Goal: Task Accomplishment & Management: Complete application form

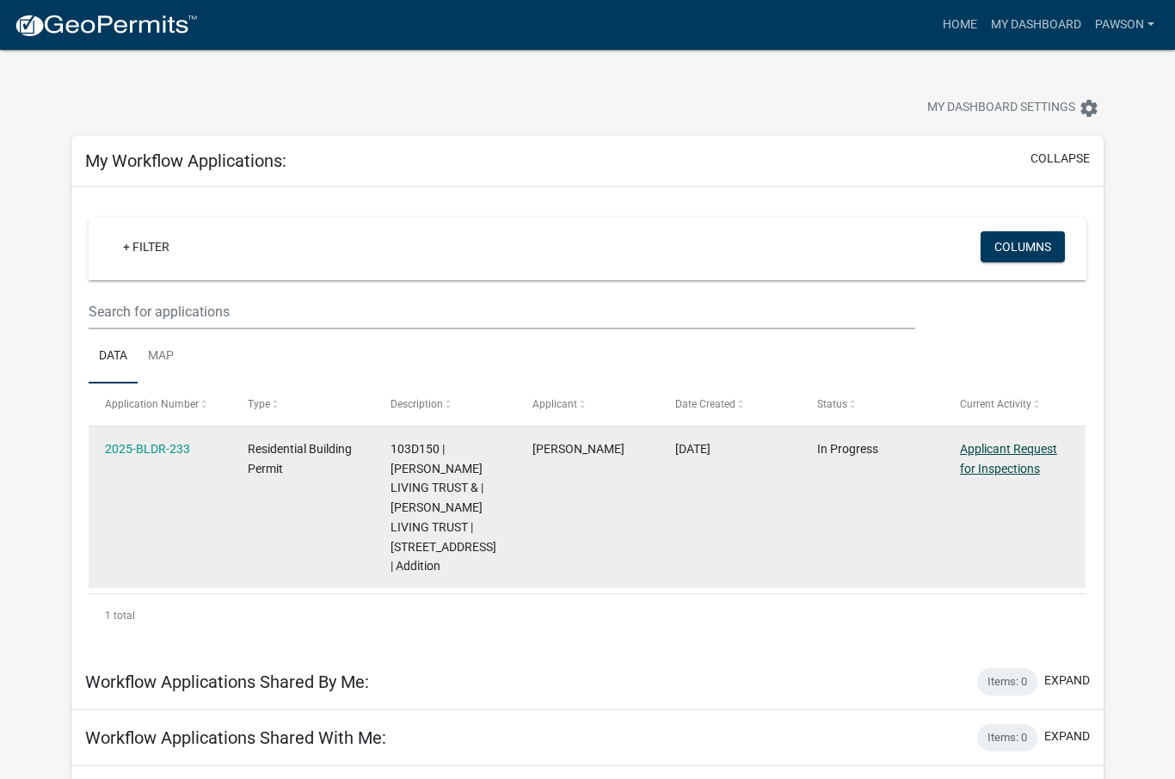
click at [1023, 454] on link "Applicant Request for Inspections" at bounding box center [1008, 459] width 97 height 34
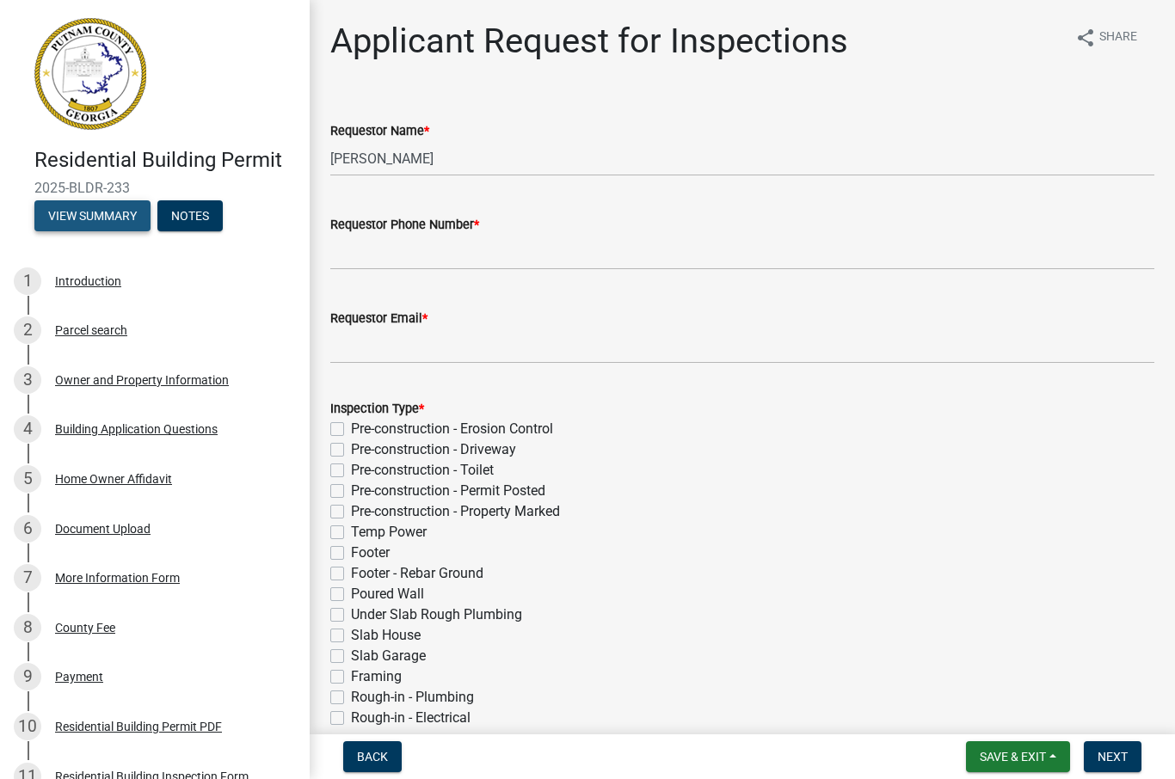
click at [69, 208] on button "View Summary" at bounding box center [92, 215] width 116 height 31
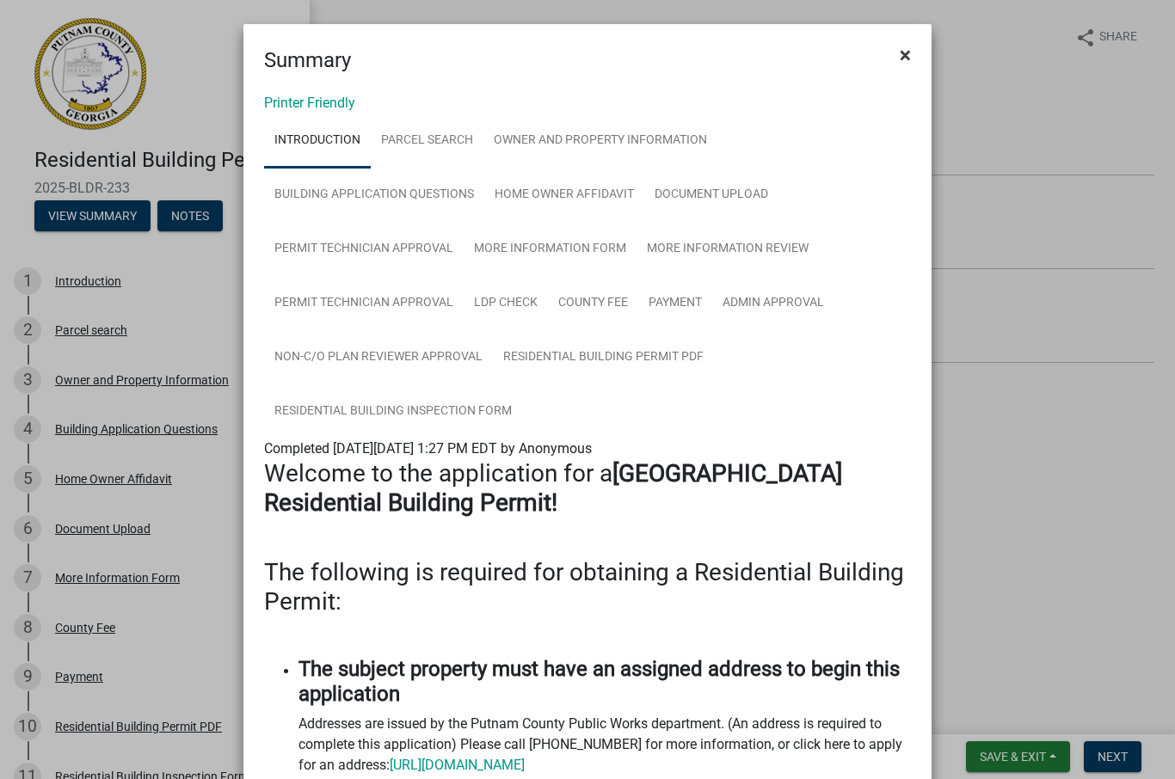
click at [913, 53] on button "×" at bounding box center [905, 55] width 39 height 48
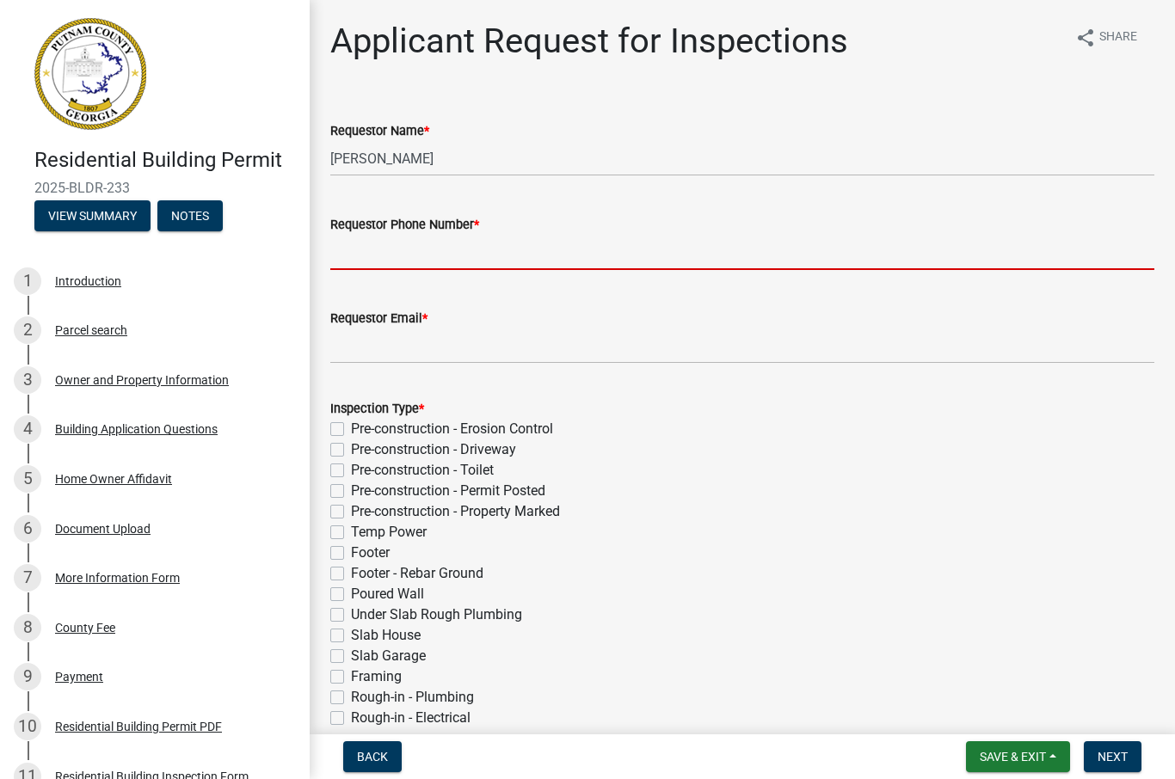
click at [617, 256] on input "Requestor Phone Number *" at bounding box center [742, 252] width 824 height 35
click at [597, 148] on input "[PERSON_NAME]" at bounding box center [742, 158] width 824 height 35
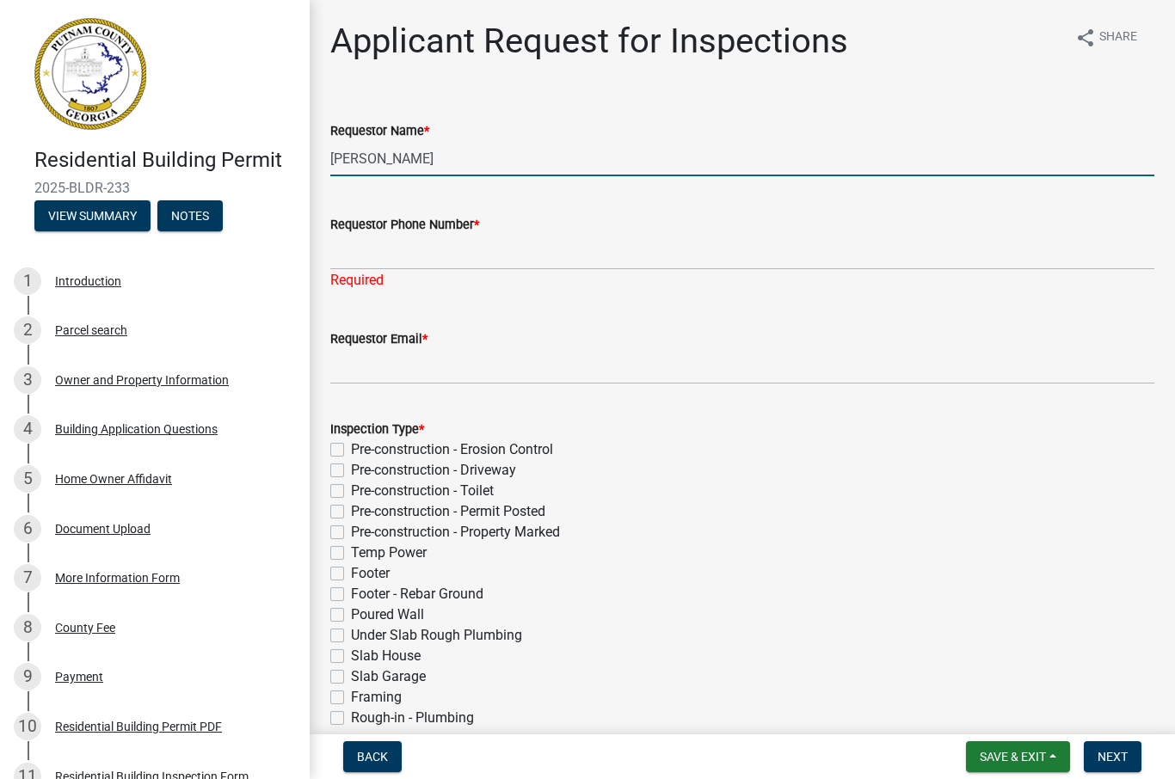
click at [501, 169] on input "[PERSON_NAME]" at bounding box center [742, 158] width 824 height 35
type input "M"
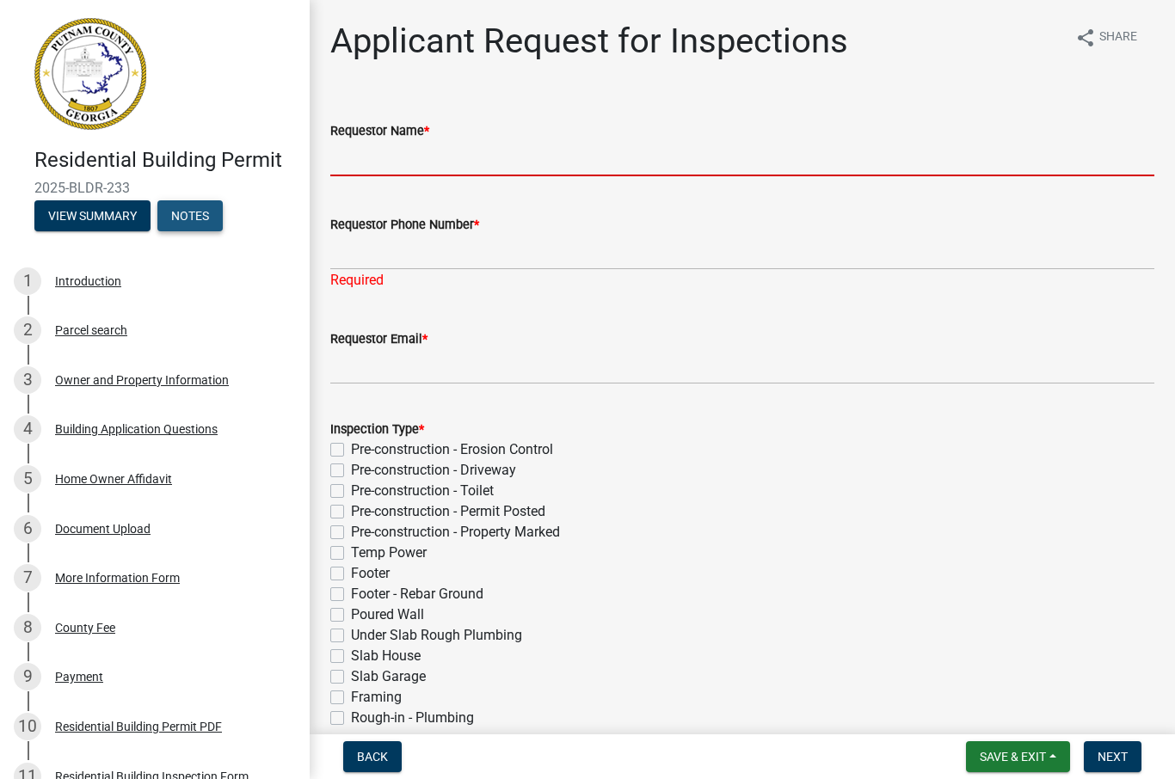
click at [191, 221] on button "Notes" at bounding box center [189, 215] width 65 height 31
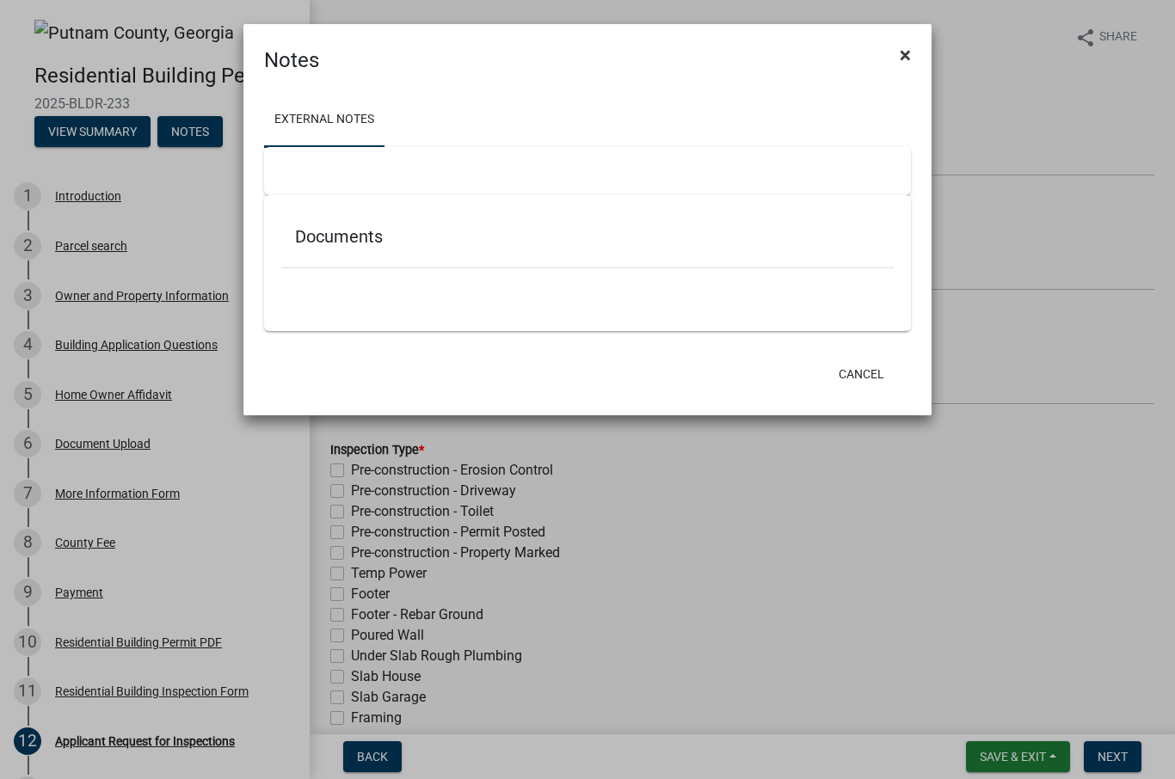
click at [911, 53] on button "×" at bounding box center [905, 55] width 39 height 48
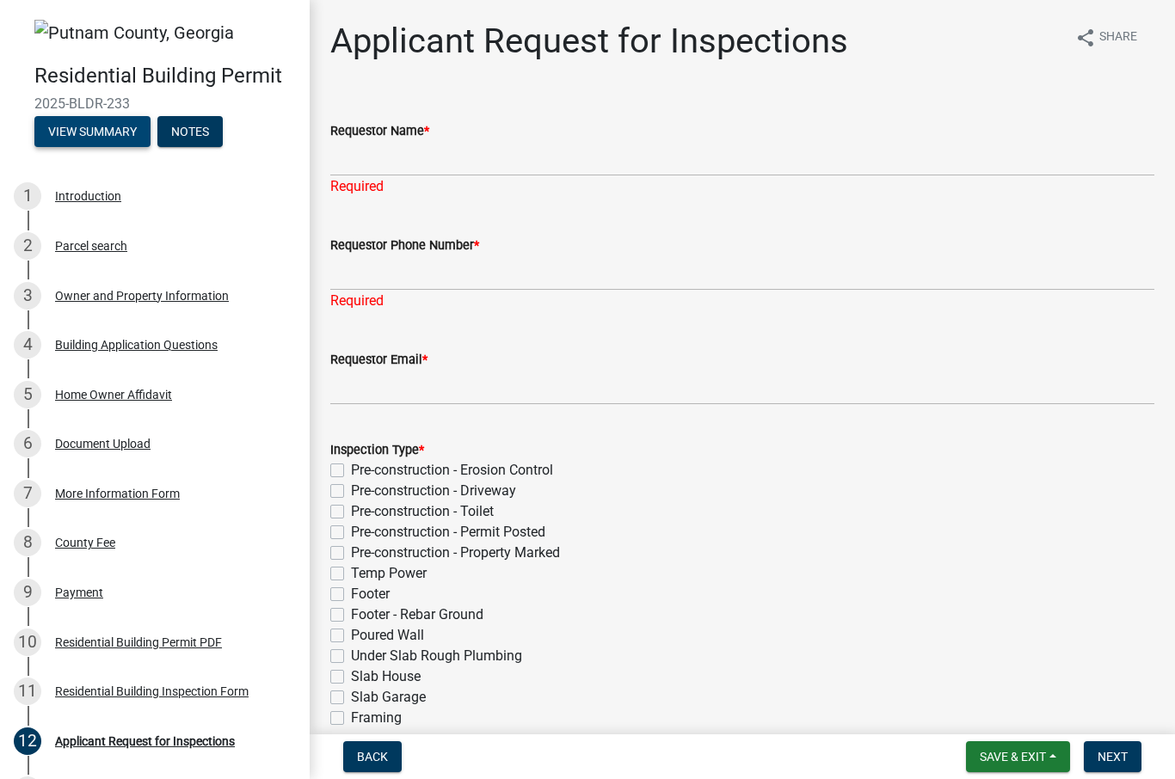
click at [65, 128] on button "View Summary" at bounding box center [92, 131] width 116 height 31
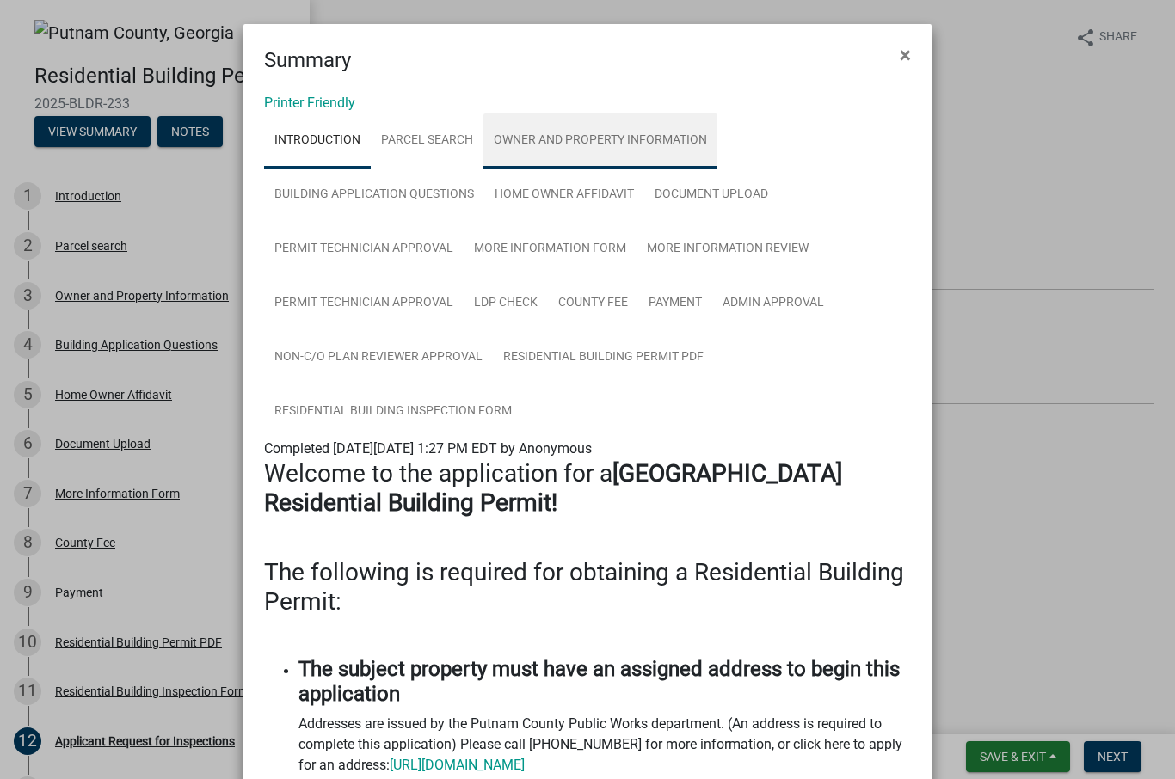
click at [602, 135] on link "Owner and Property Information" at bounding box center [600, 141] width 234 height 55
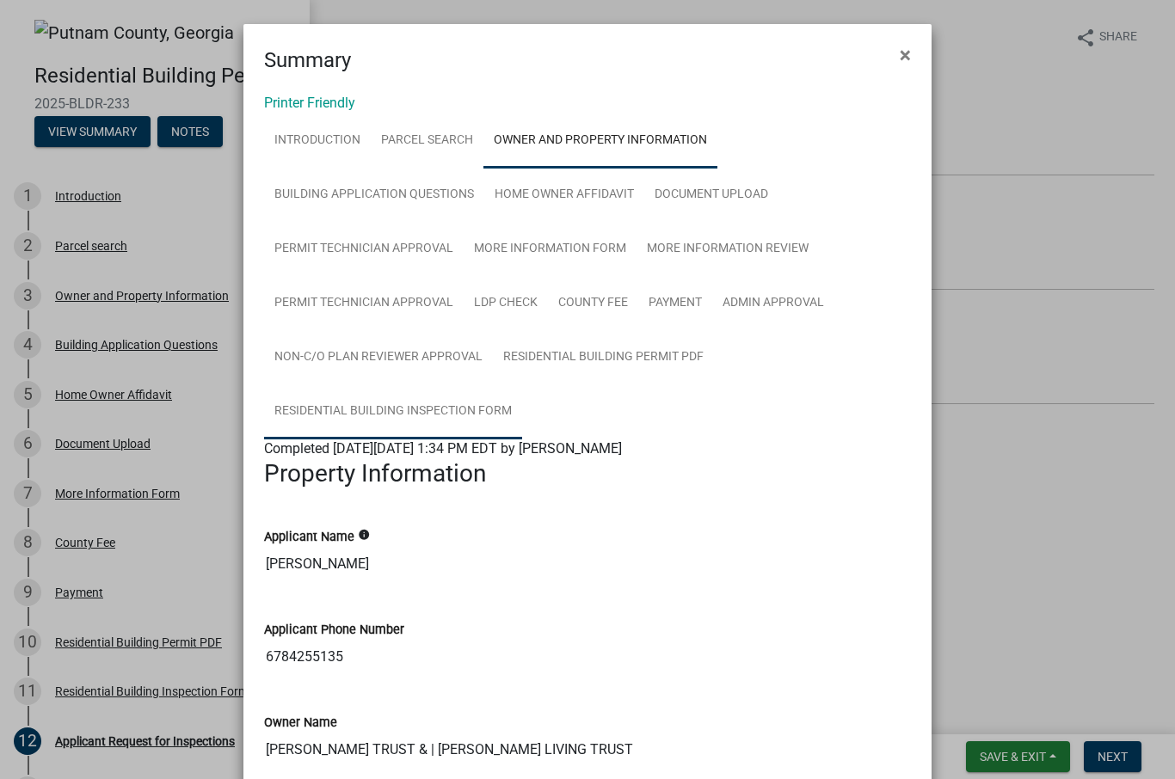
click at [429, 408] on link "Residential Building Inspection Form" at bounding box center [393, 411] width 258 height 55
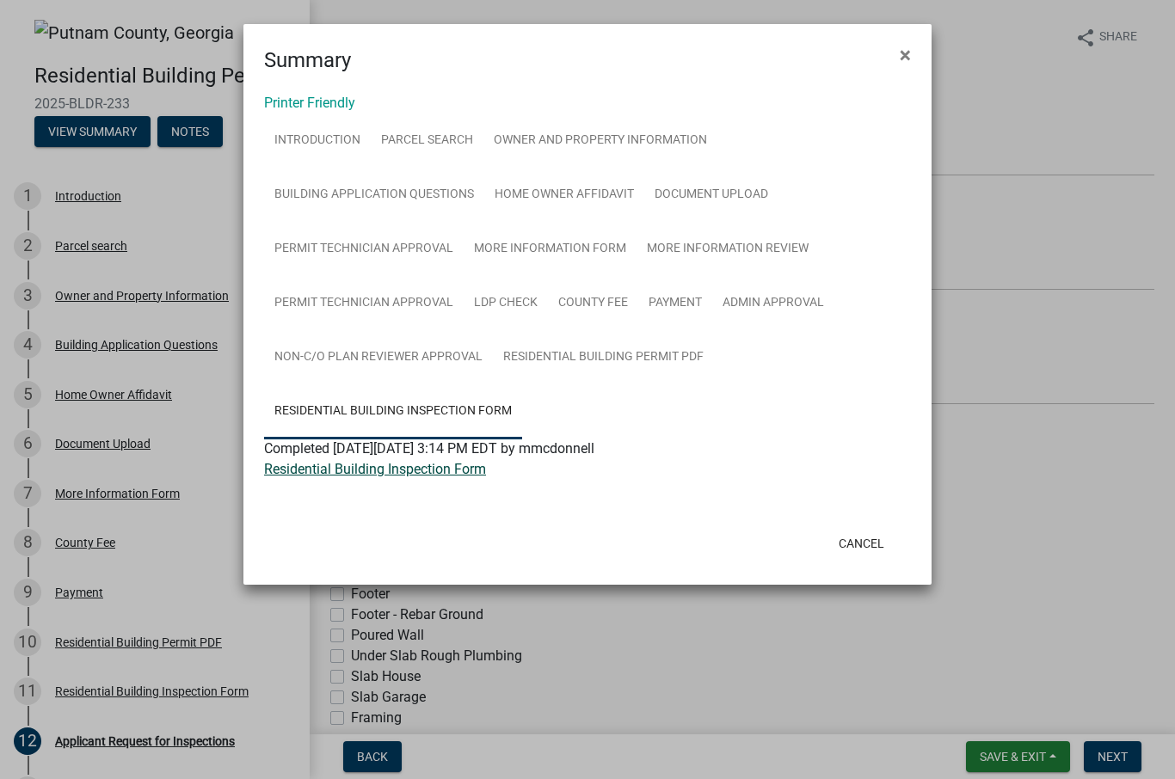
click at [421, 475] on link "Residential Building Inspection Form" at bounding box center [375, 469] width 222 height 16
click at [916, 51] on button "×" at bounding box center [905, 55] width 39 height 48
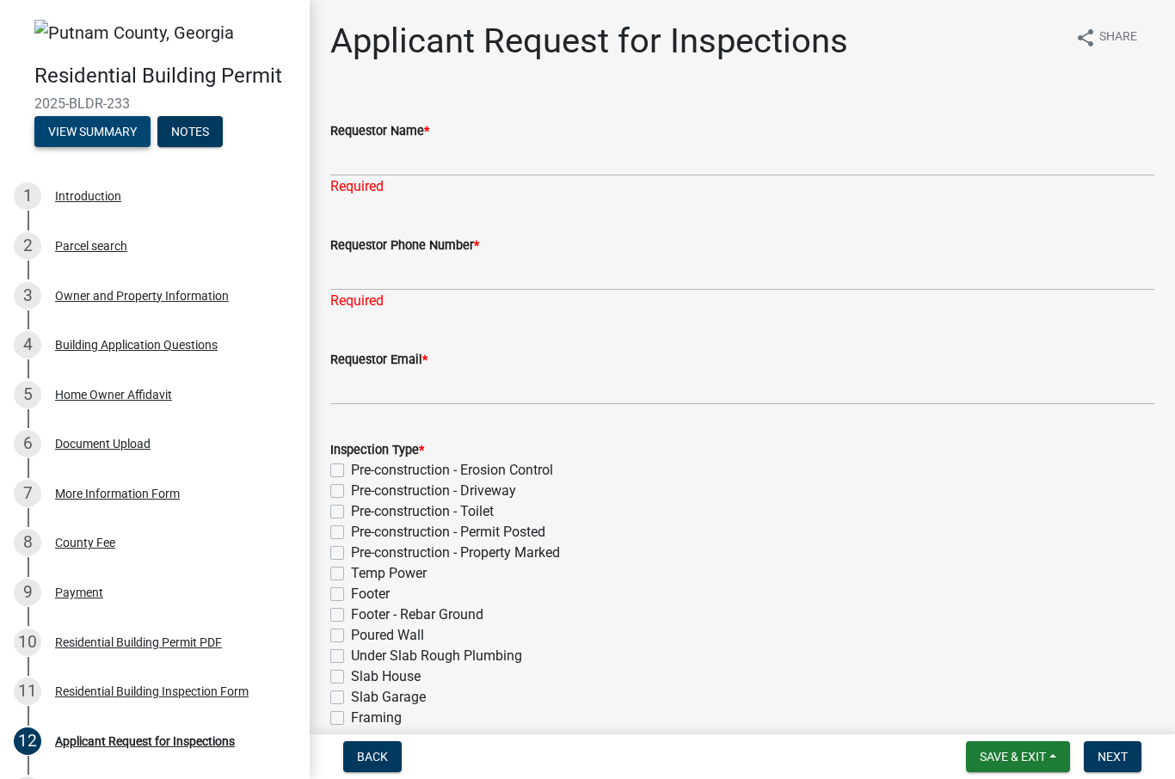
click at [57, 121] on button "View Summary" at bounding box center [92, 131] width 116 height 31
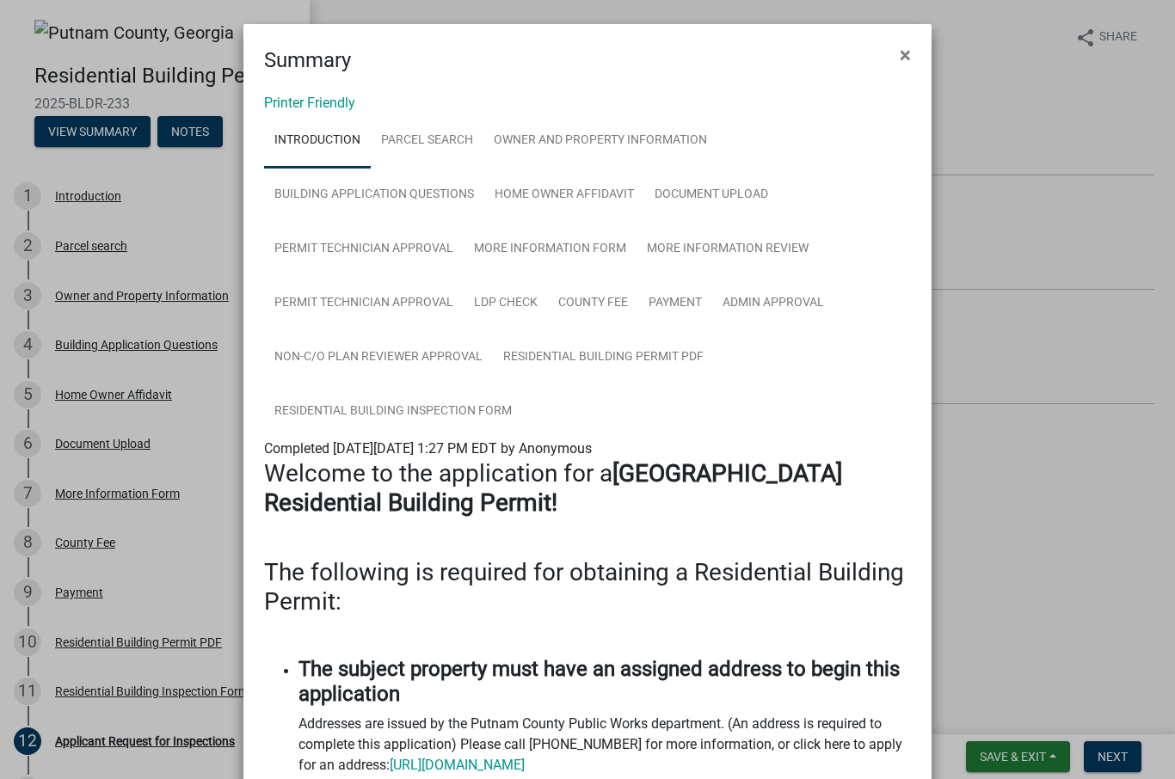
click at [1050, 756] on ngb-modal-window "Summary × Printer Friendly Introduction Parcel search Owner and Property Inform…" at bounding box center [587, 389] width 1175 height 779
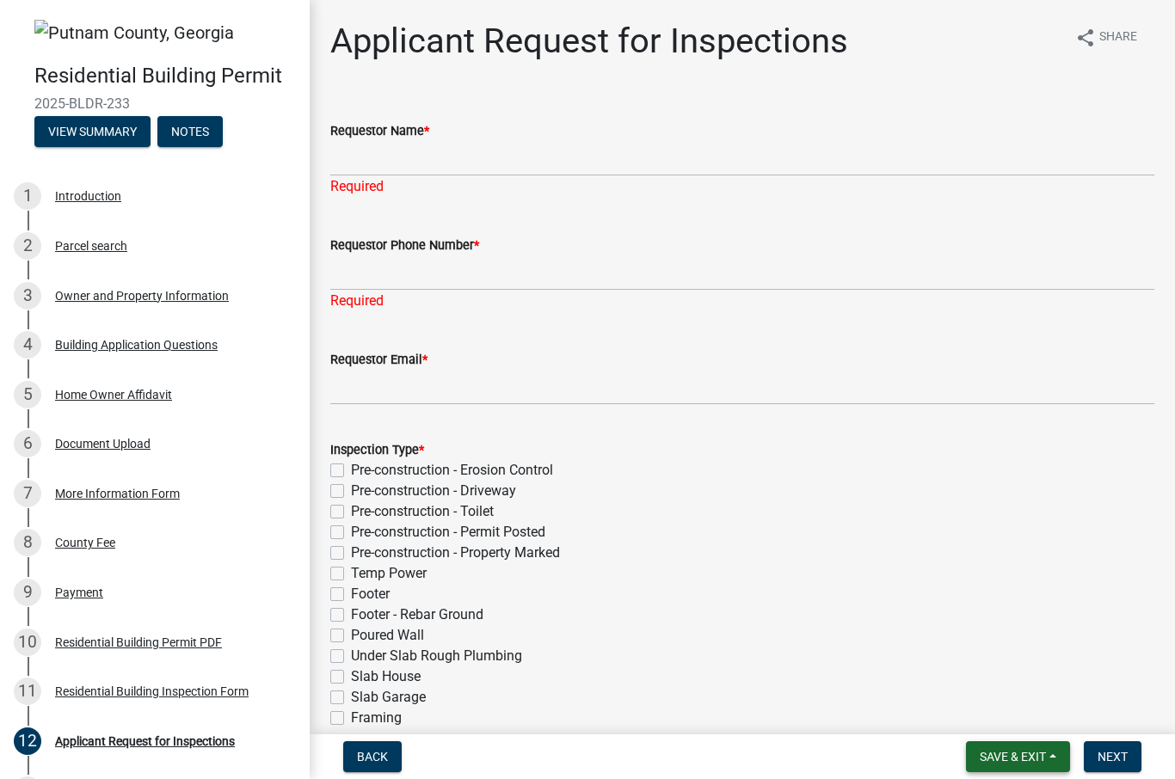
click at [1019, 750] on span "Save & Exit" at bounding box center [1012, 757] width 66 height 14
click at [1026, 707] on button "Save & Exit" at bounding box center [1001, 711] width 138 height 41
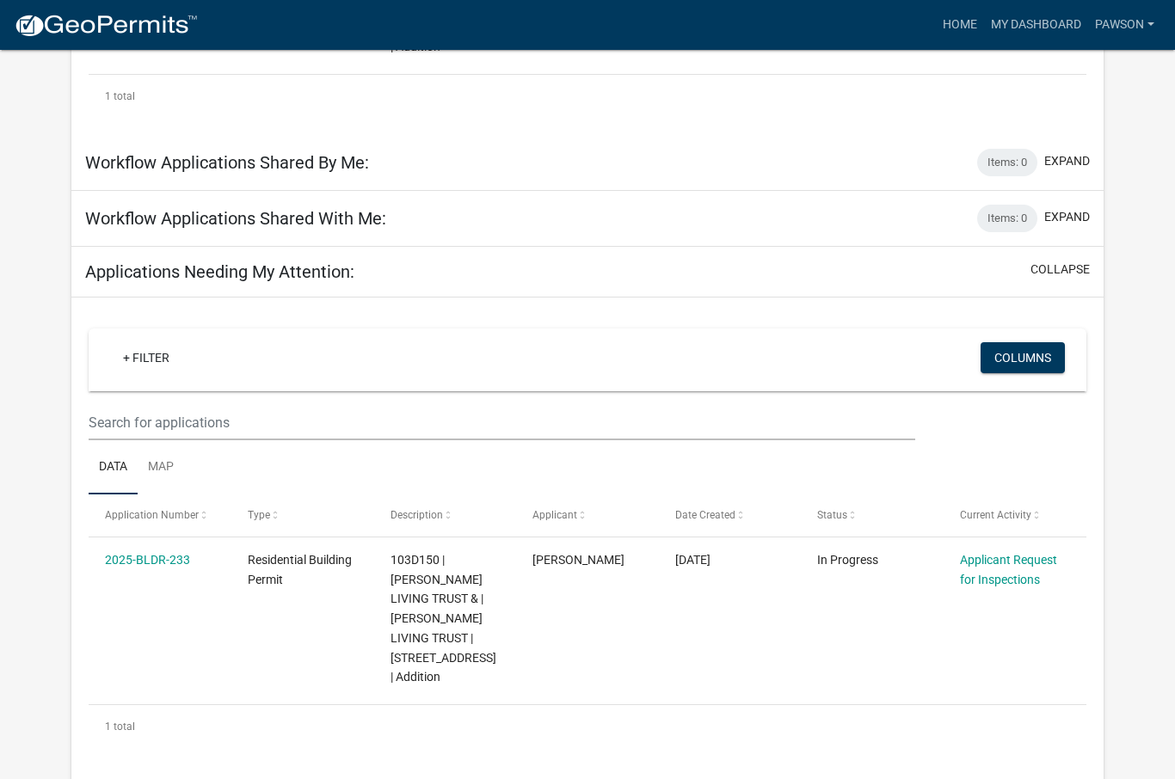
scroll to position [530, 0]
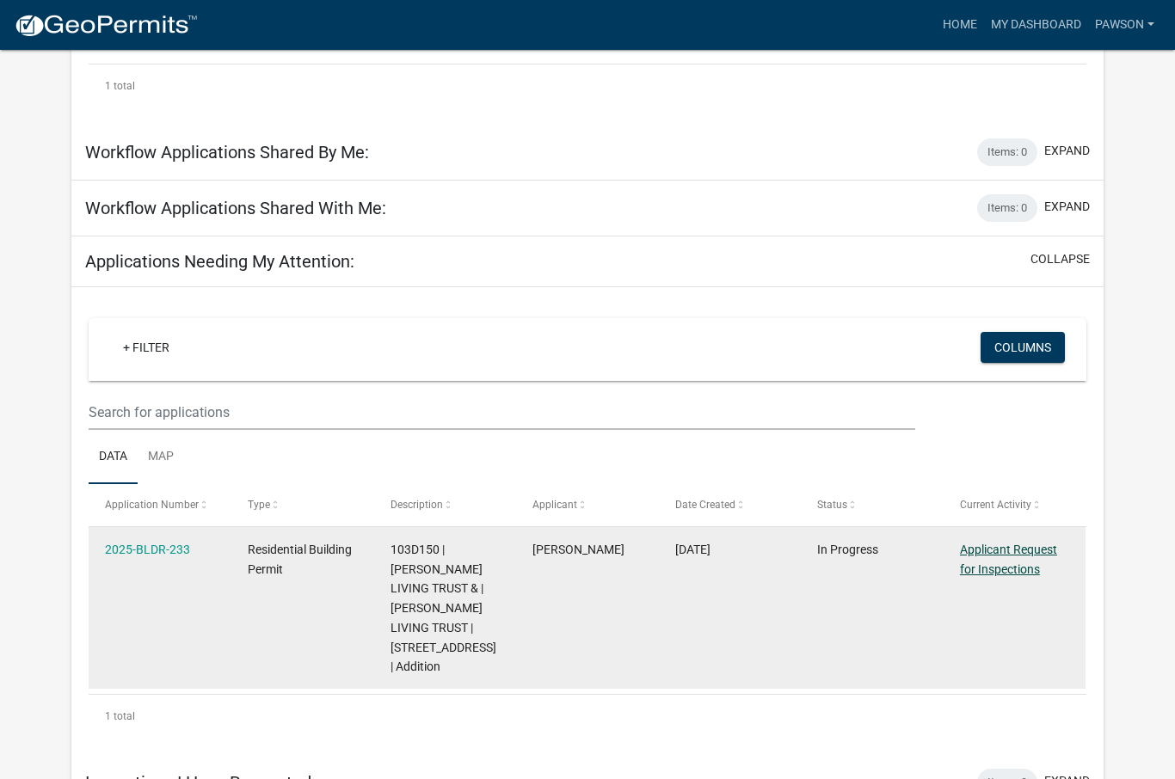
click at [1034, 569] on link "Applicant Request for Inspections" at bounding box center [1008, 560] width 97 height 34
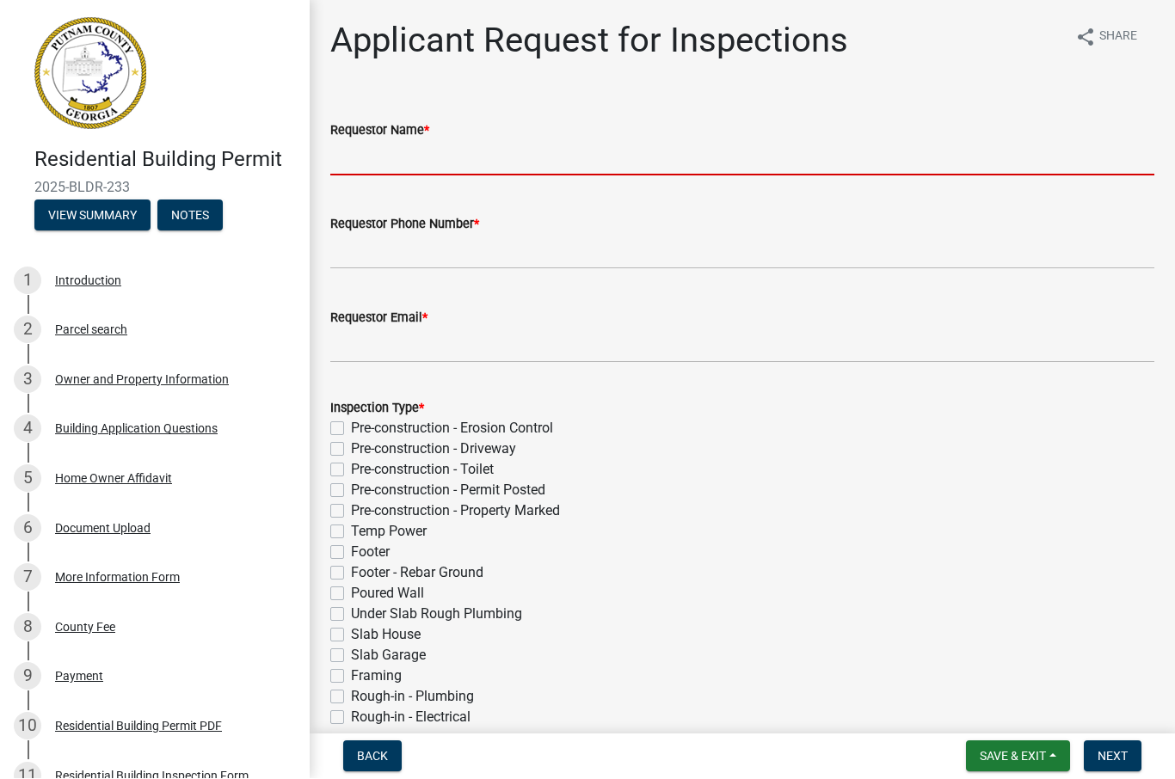
click at [612, 152] on input "Requestor Name *" at bounding box center [742, 158] width 824 height 35
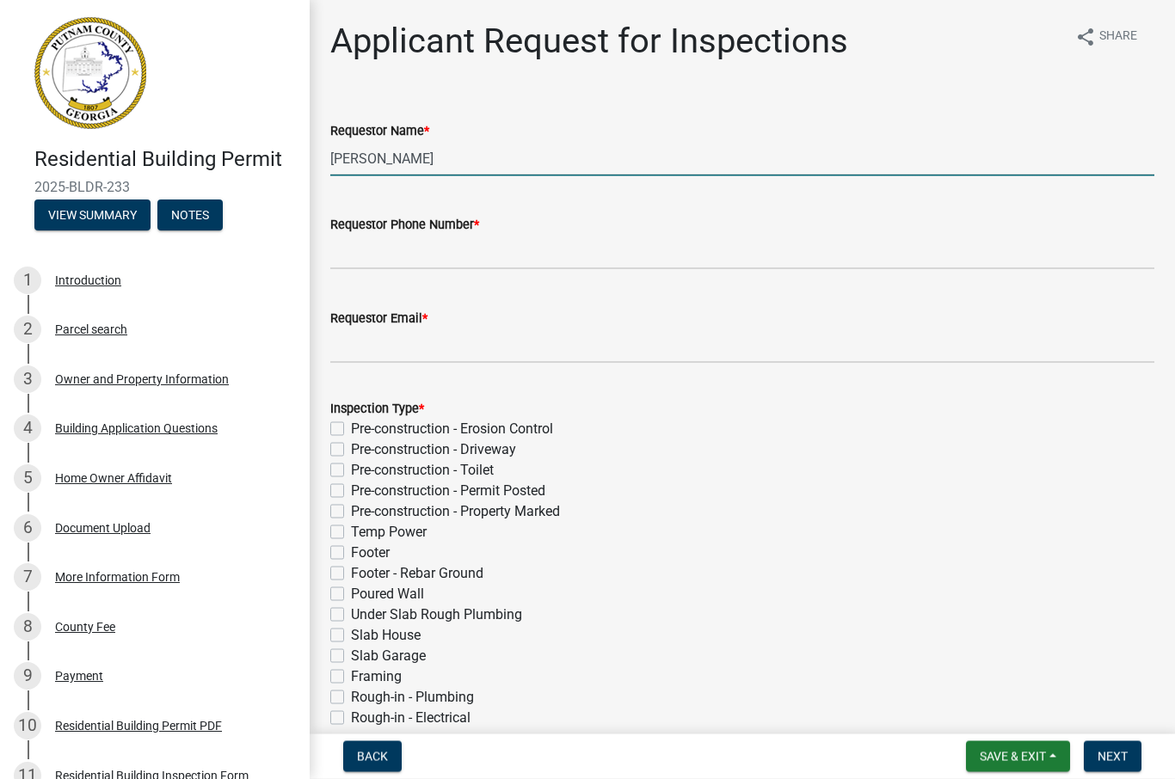
type input "[PERSON_NAME]"
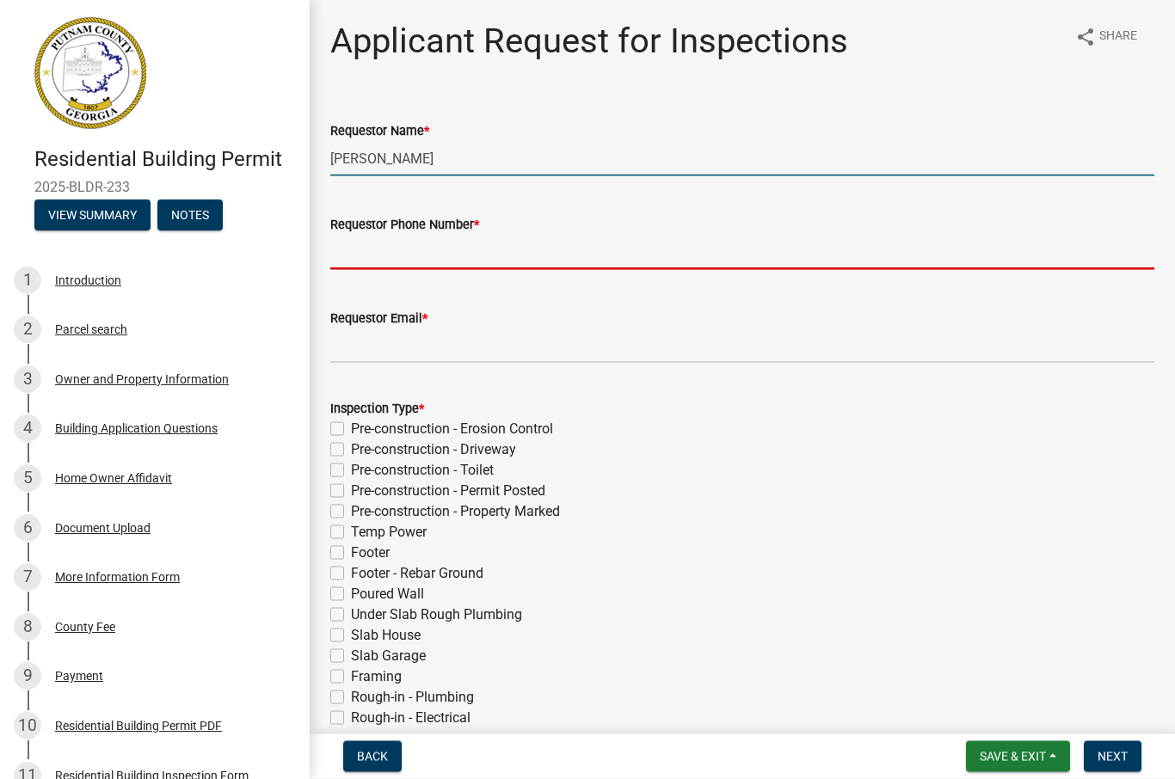
click at [575, 256] on input "Requestor Phone Number *" at bounding box center [742, 252] width 824 height 35
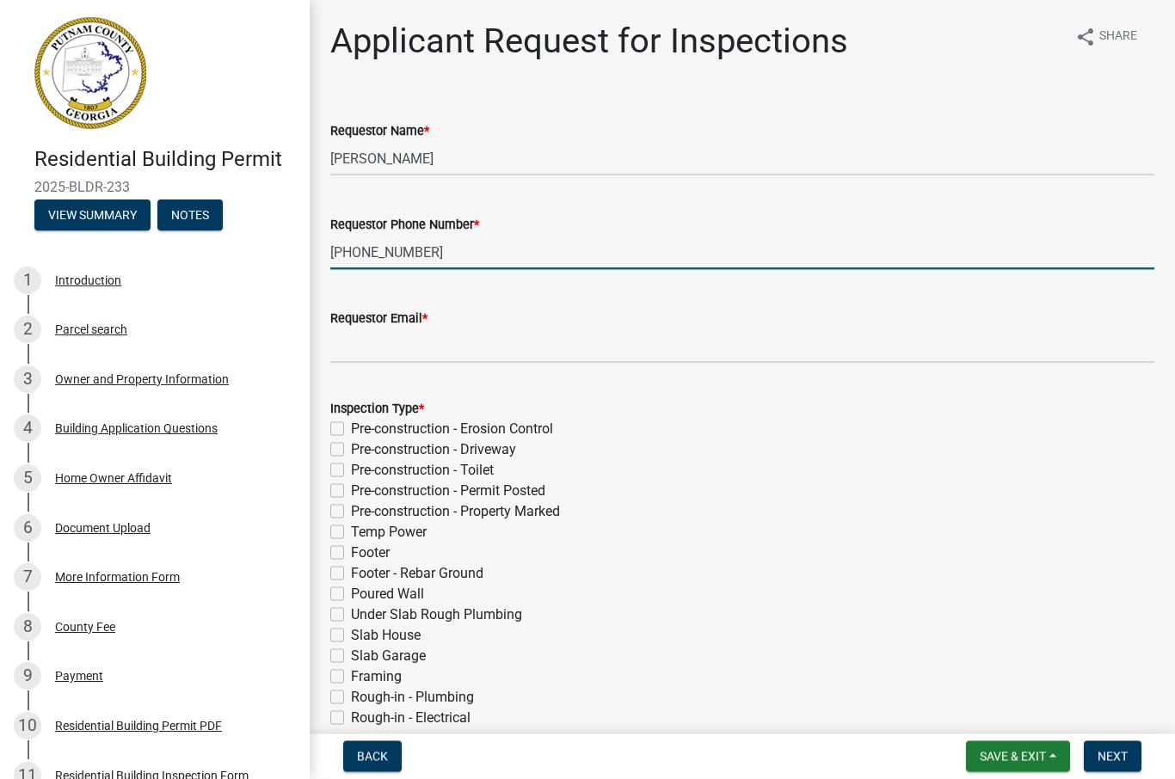
type input "[PHONE_NUMBER]"
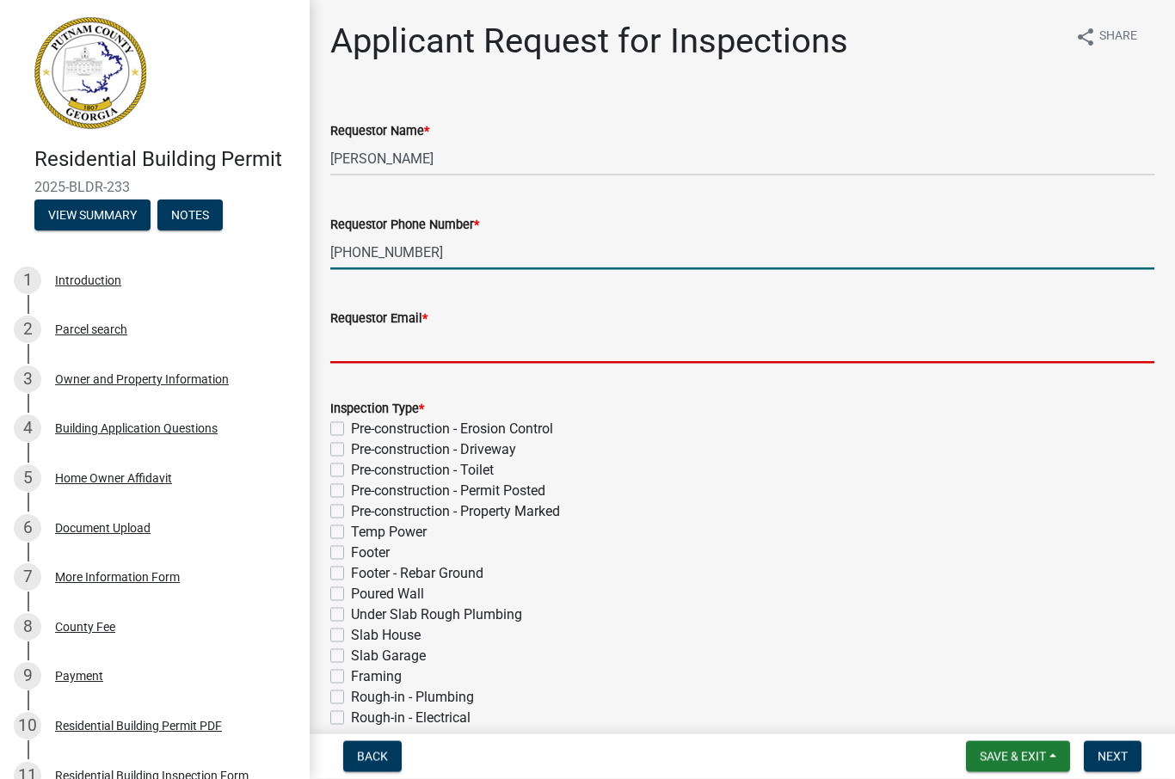
click at [519, 350] on input "Requestor Email *" at bounding box center [742, 345] width 824 height 35
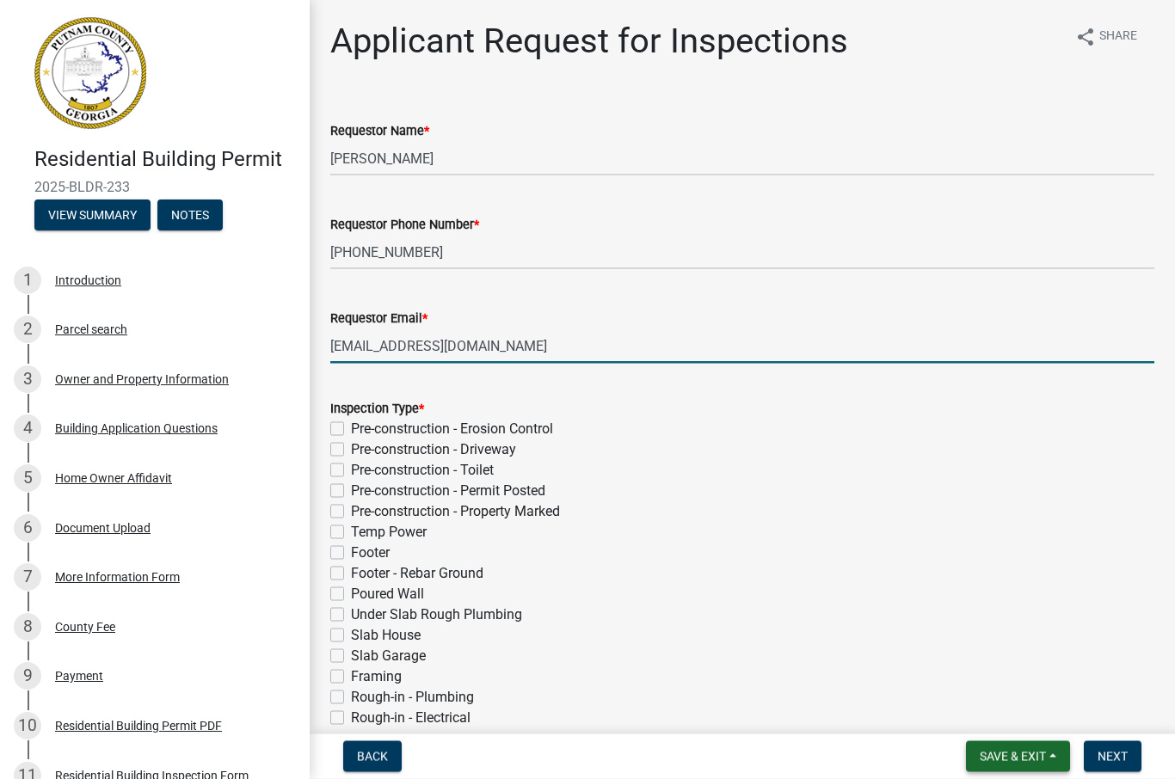
type input "[EMAIL_ADDRESS][DOMAIN_NAME]"
click at [1024, 750] on span "Save & Exit" at bounding box center [1012, 757] width 66 height 14
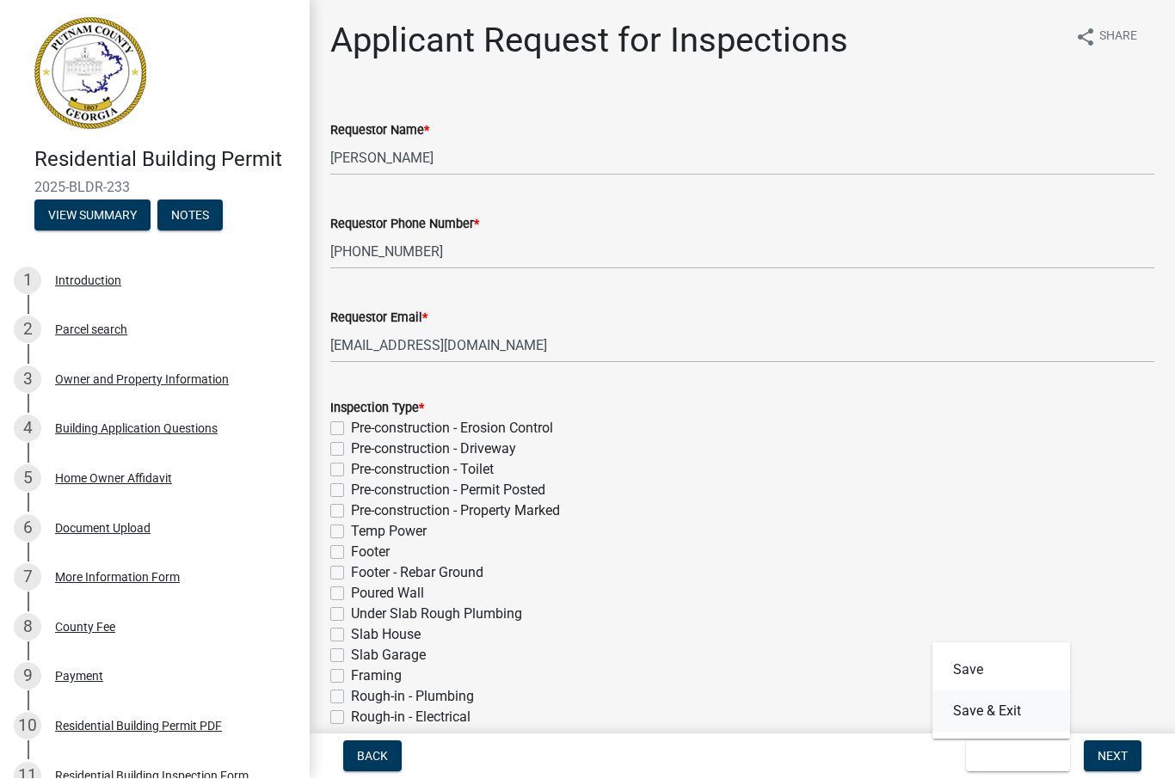
click at [1020, 709] on button "Save & Exit" at bounding box center [1001, 711] width 138 height 41
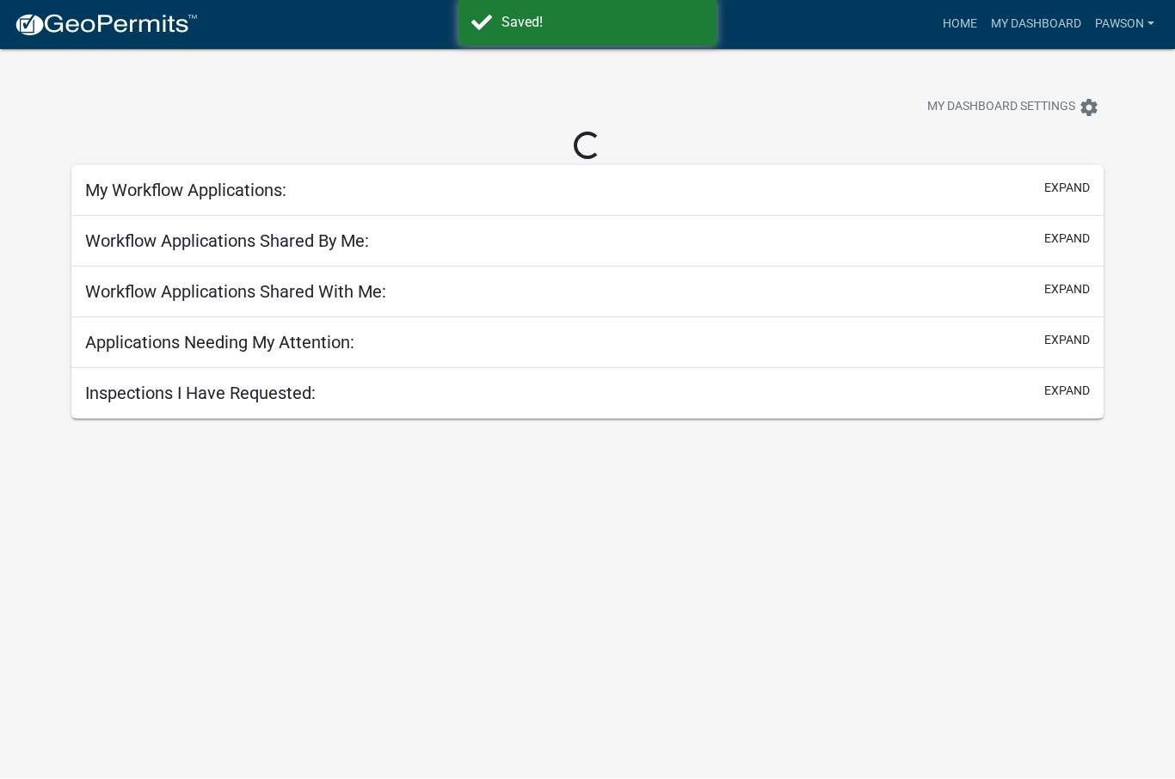
scroll to position [1, 0]
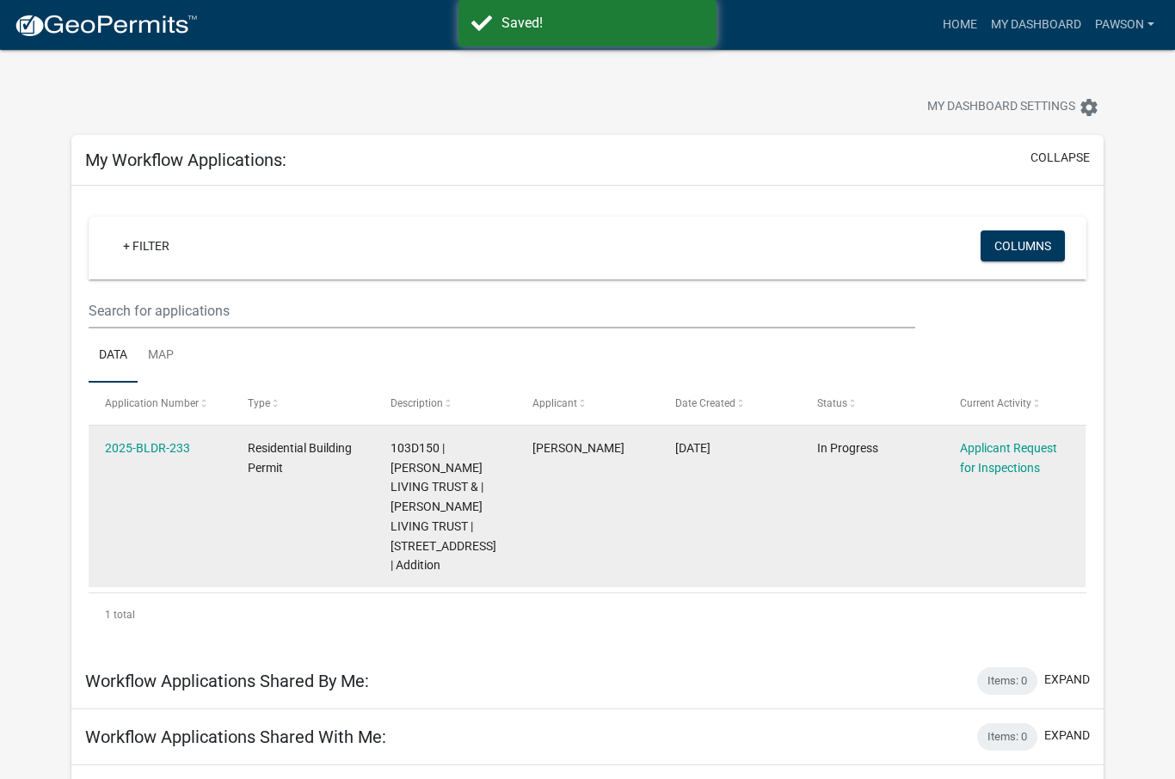
click at [1016, 483] on datatable-body-cell "Applicant Request for Inspections" at bounding box center [1014, 507] width 143 height 162
click at [1011, 451] on link "Applicant Request for Inspections" at bounding box center [1008, 458] width 97 height 34
